Goal: Transaction & Acquisition: Obtain resource

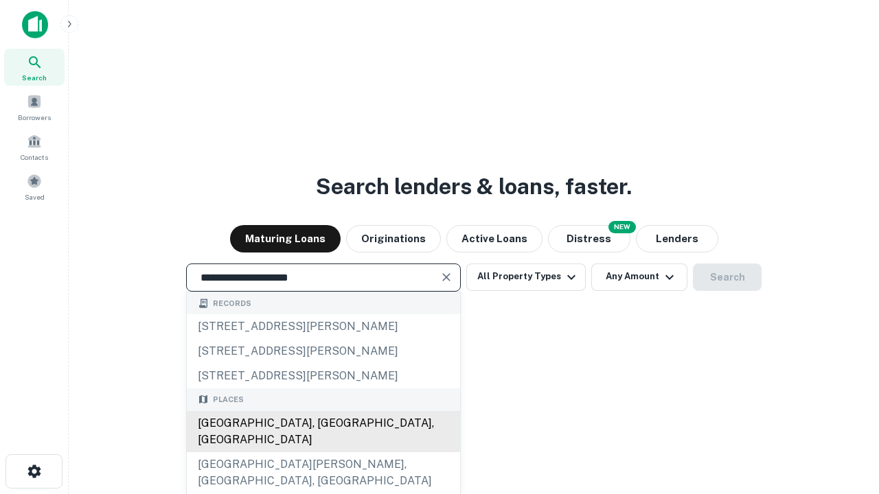
click at [323, 452] on div "[GEOGRAPHIC_DATA], [GEOGRAPHIC_DATA], [GEOGRAPHIC_DATA]" at bounding box center [323, 431] width 273 height 41
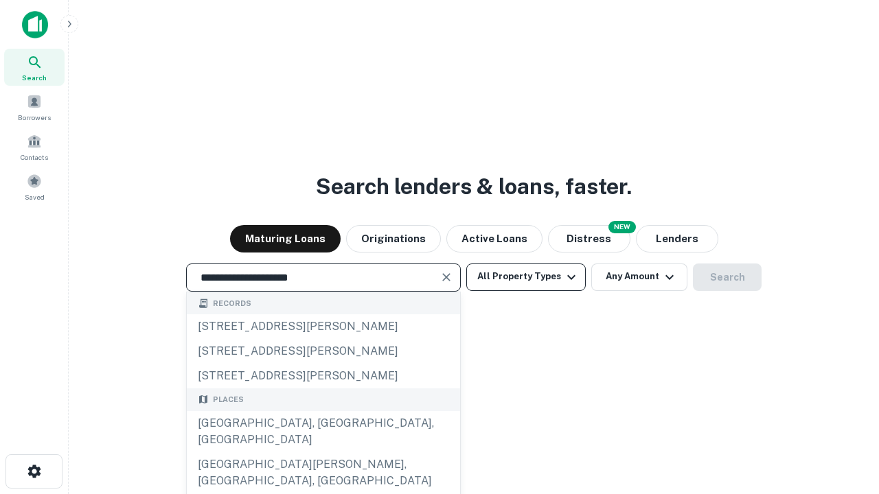
type input "**********"
click at [526, 277] on button "All Property Types" at bounding box center [525, 277] width 119 height 27
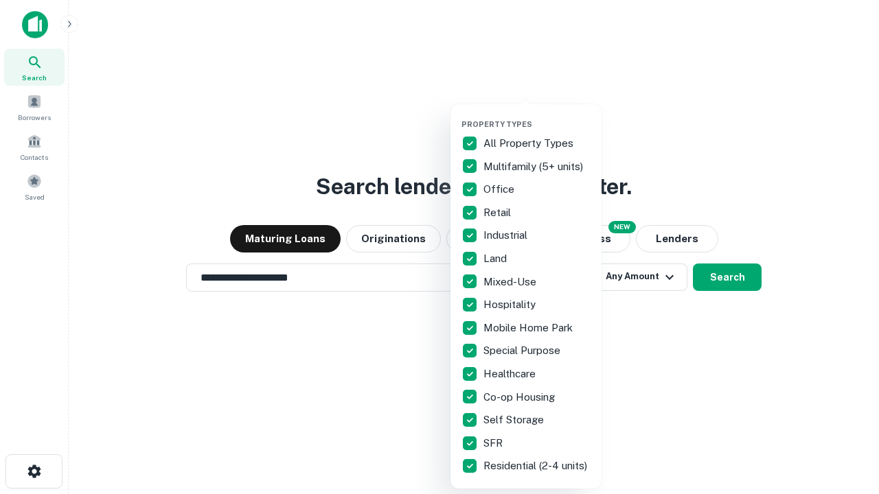
click at [537, 115] on button "button" at bounding box center [536, 115] width 151 height 1
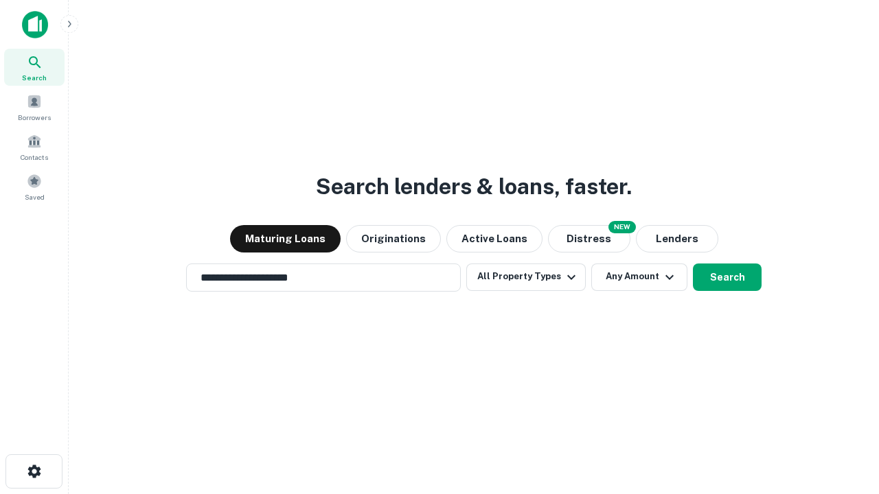
scroll to position [21, 0]
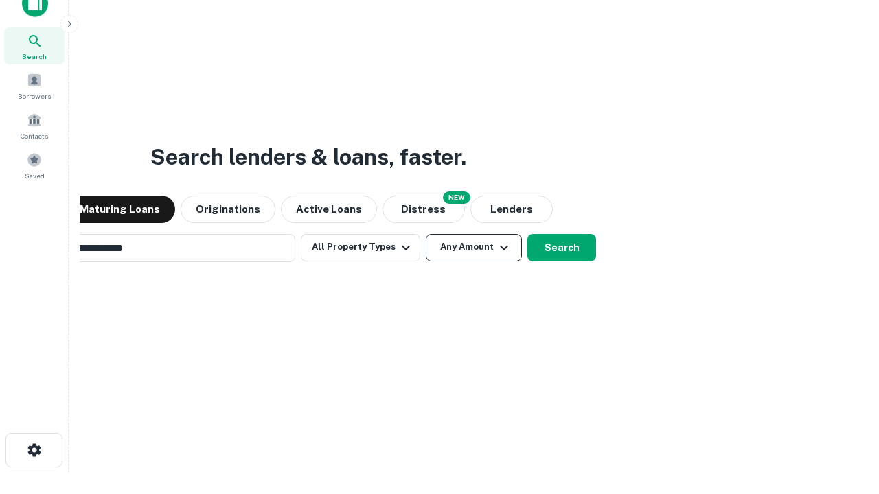
click at [426, 234] on button "Any Amount" at bounding box center [474, 247] width 96 height 27
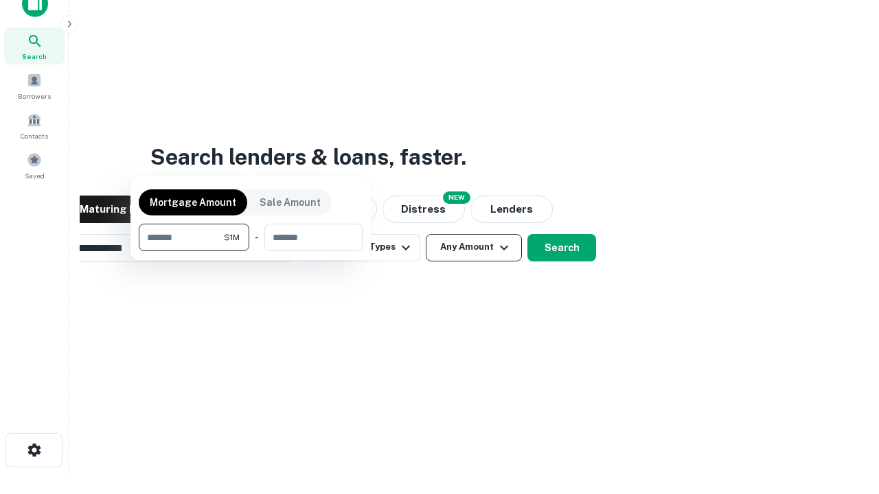
scroll to position [22, 0]
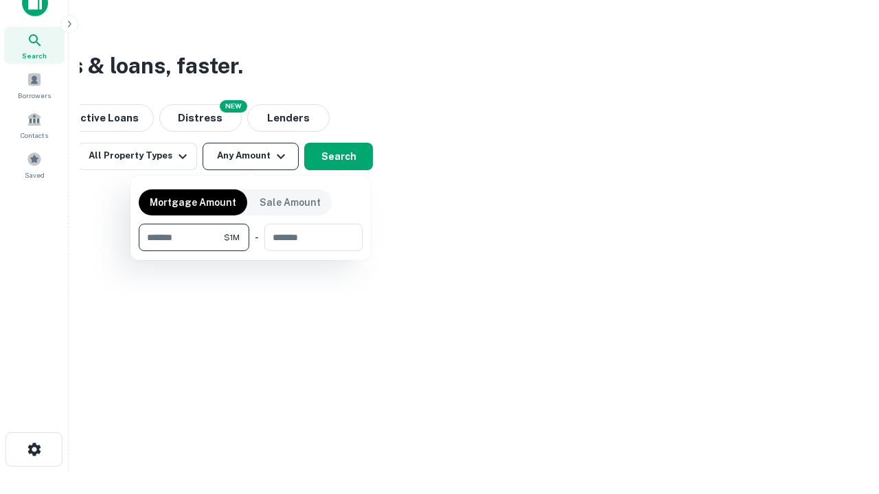
type input "*******"
click at [251, 251] on button "button" at bounding box center [251, 251] width 224 height 1
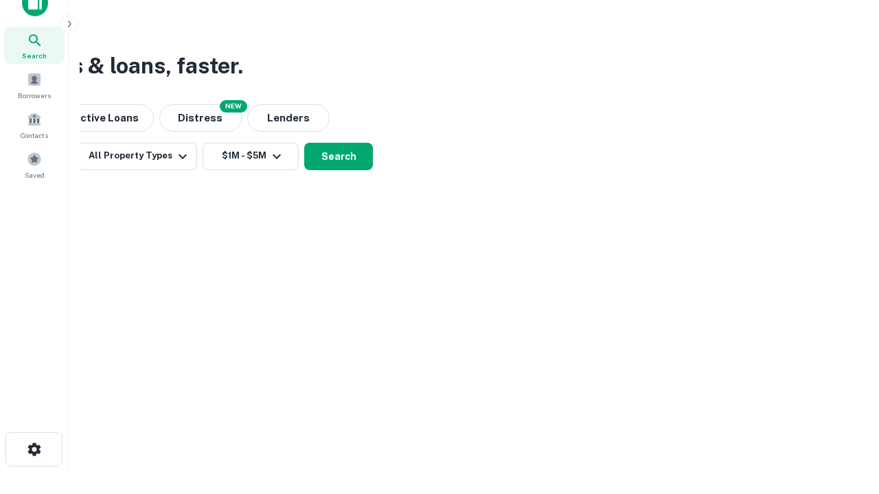
scroll to position [8, 253]
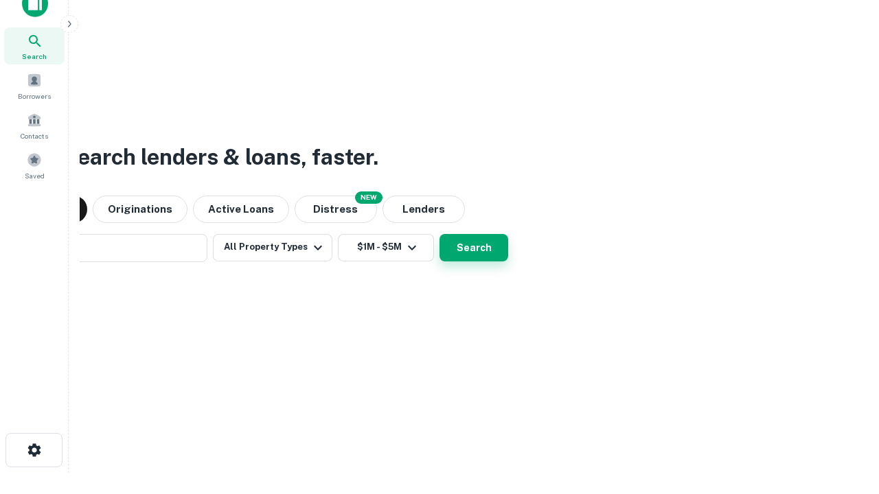
click at [439, 234] on button "Search" at bounding box center [473, 247] width 69 height 27
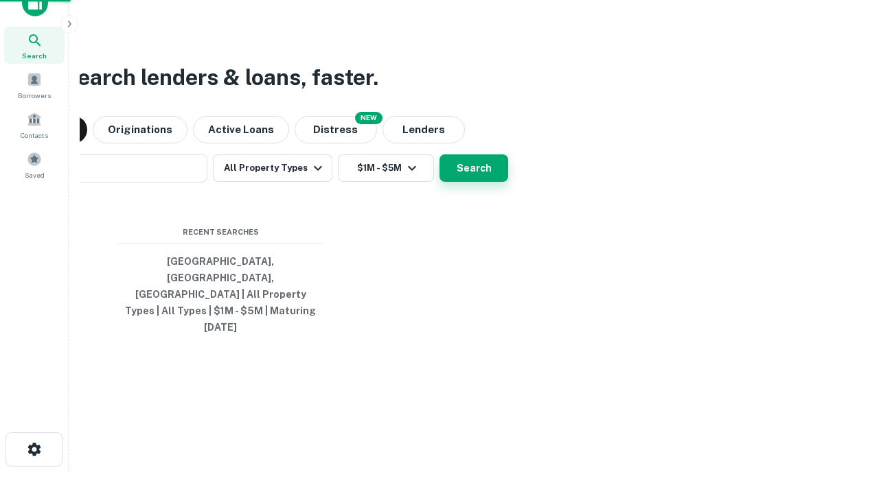
scroll to position [36, 389]
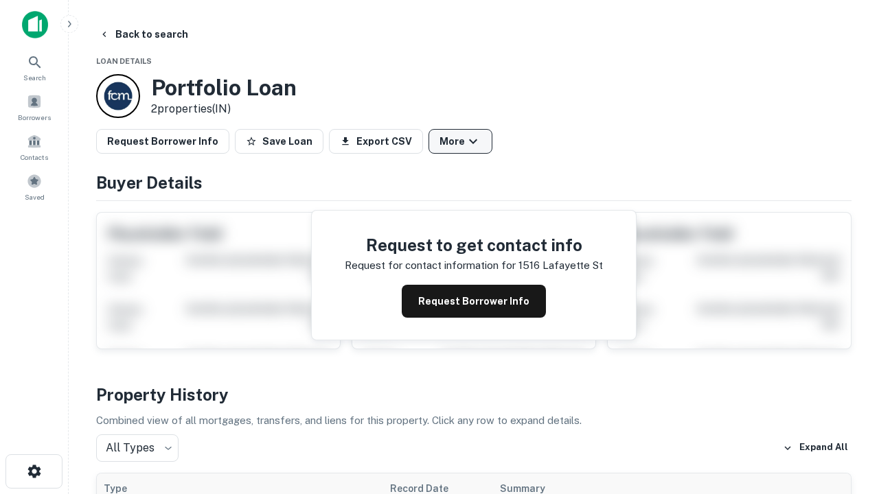
click at [460, 141] on button "More" at bounding box center [460, 141] width 64 height 25
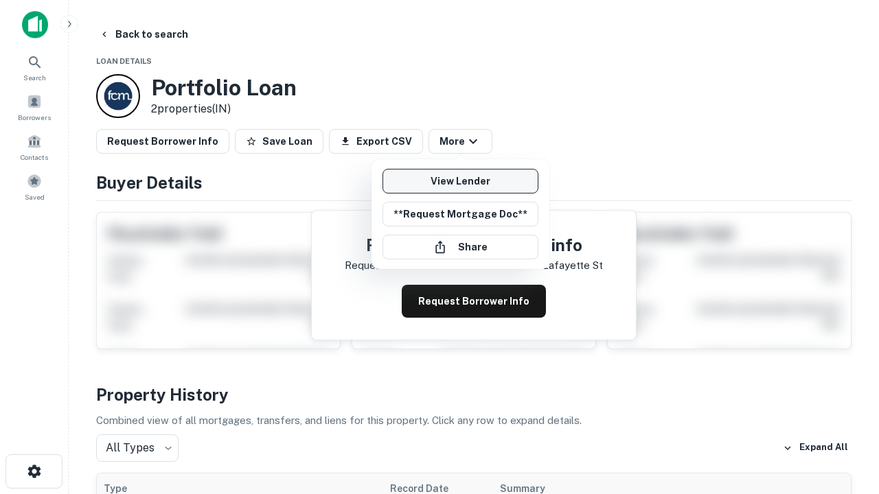
click at [460, 181] on link "View Lender" at bounding box center [460, 181] width 156 height 25
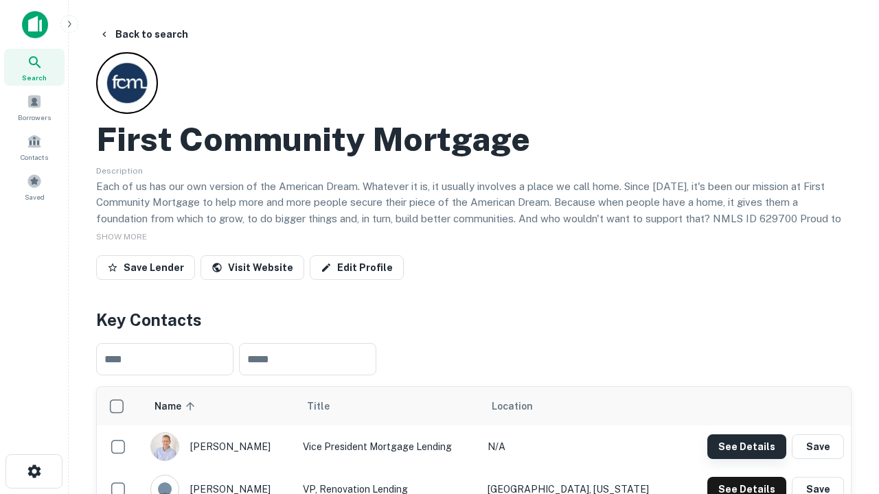
click at [746, 446] on button "See Details" at bounding box center [746, 446] width 79 height 25
click at [34, 472] on icon "button" at bounding box center [34, 471] width 16 height 16
